Goal: Check status

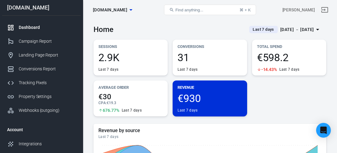
click at [284, 30] on div "[DATE] － [DATE]" at bounding box center [297, 30] width 34 height 8
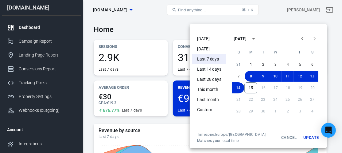
click at [269, 7] on div at bounding box center [171, 76] width 342 height 153
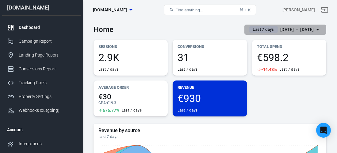
click at [288, 27] on div "[DATE] － [DATE]" at bounding box center [297, 30] width 34 height 8
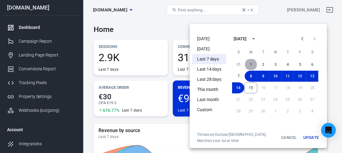
click at [249, 65] on button "1" at bounding box center [251, 64] width 12 height 11
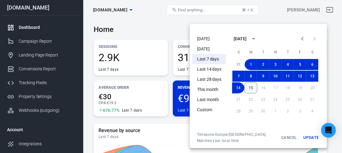
click at [248, 88] on button "15" at bounding box center [250, 87] width 13 height 11
click at [306, 137] on button "Update" at bounding box center [311, 137] width 20 height 11
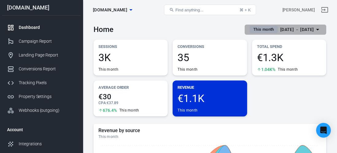
click at [288, 29] on div "[DATE] － [DATE]" at bounding box center [297, 30] width 34 height 8
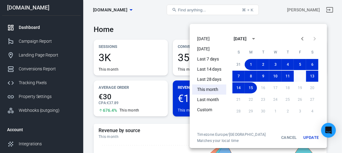
click at [300, 79] on button "12" at bounding box center [300, 76] width 12 height 11
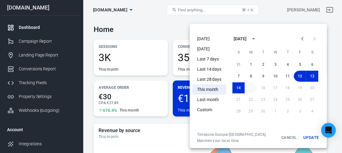
click at [253, 86] on button "15" at bounding box center [251, 87] width 12 height 11
click at [311, 135] on button "Update" at bounding box center [311, 137] width 20 height 11
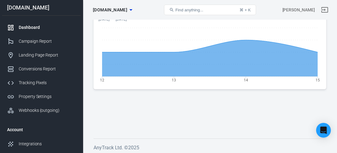
scroll to position [734, 0]
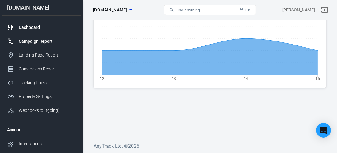
click at [44, 46] on link "Campaign Report" at bounding box center [41, 41] width 79 height 14
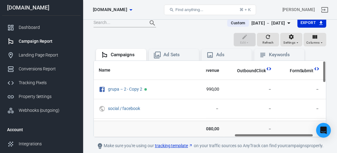
scroll to position [0, 414]
